Goal: Find specific page/section: Find specific page/section

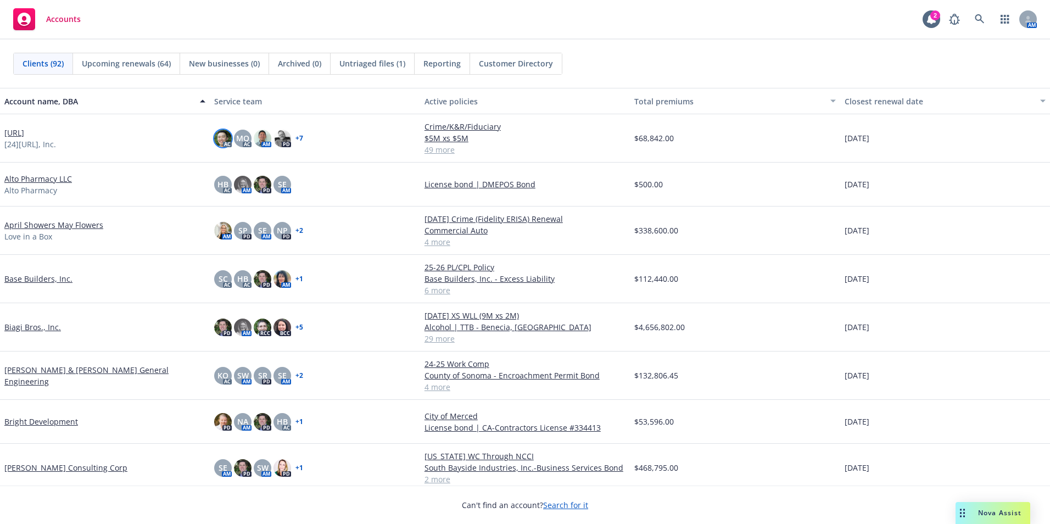
click at [218, 139] on img at bounding box center [223, 139] width 18 height 18
click at [241, 137] on span "MQ" at bounding box center [242, 138] width 13 height 12
click at [258, 136] on img at bounding box center [263, 139] width 18 height 18
click at [279, 141] on img at bounding box center [283, 139] width 18 height 18
click at [354, 13] on div "Accounts 2 AM" at bounding box center [525, 20] width 1050 height 40
